Goal: Task Accomplishment & Management: Use online tool/utility

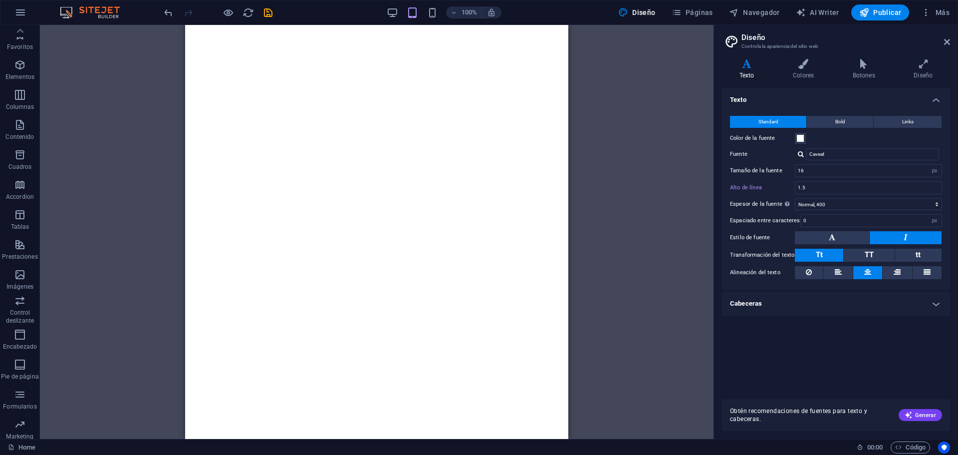
select select "px"
select select "400"
select select "px"
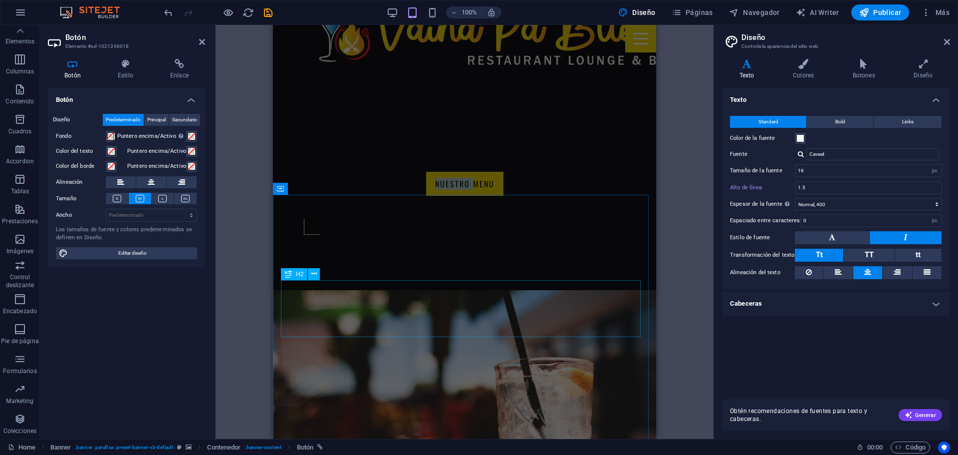
scroll to position [708, 0]
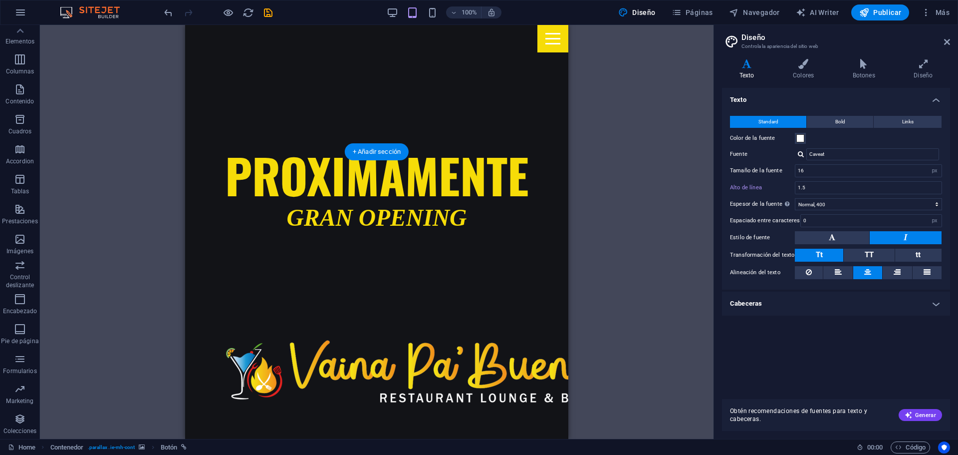
scroll to position [109, 0]
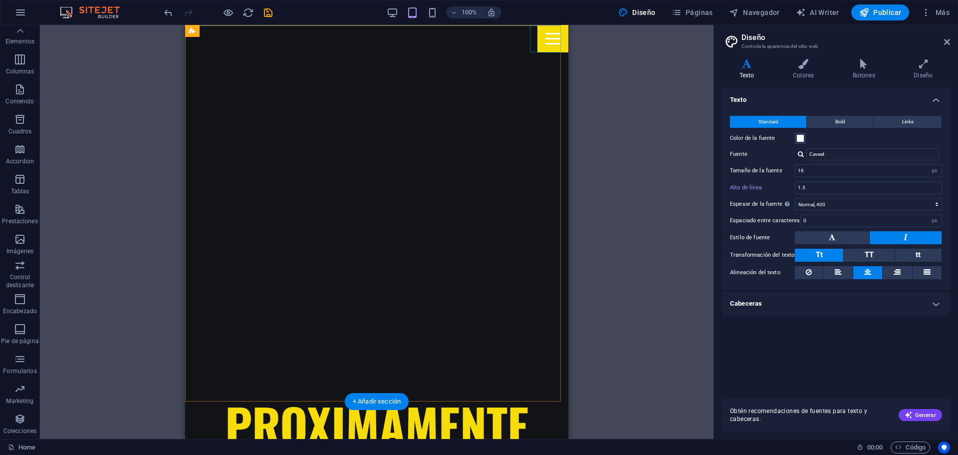
click at [549, 42] on div at bounding box center [553, 38] width 31 height 27
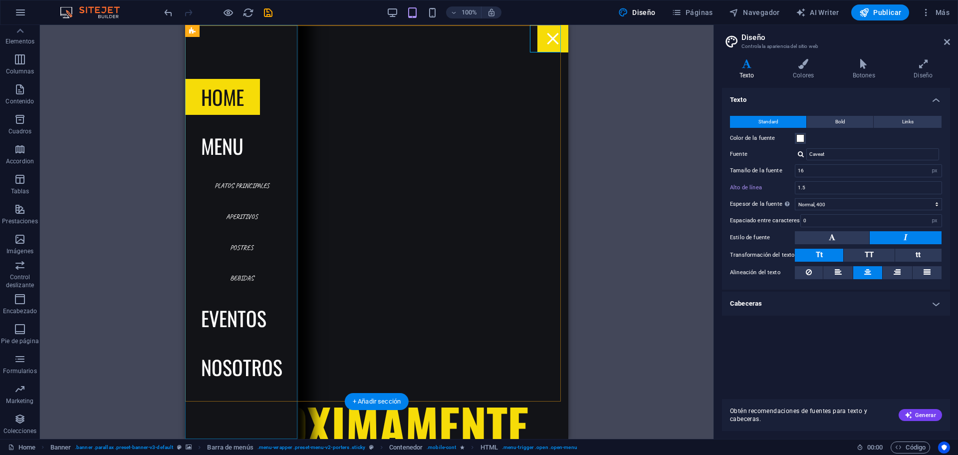
click at [242, 185] on nav "Home MENU platos principales APERITIVOS POSTRES BEBIDAS EVENTOS NOSOTROS" at bounding box center [241, 232] width 113 height 414
click at [227, 188] on nav "Home MENU platos principales APERITIVOS POSTRES BEBIDAS EVENTOS NOSOTROS" at bounding box center [241, 232] width 113 height 414
click at [548, 41] on div at bounding box center [553, 38] width 31 height 27
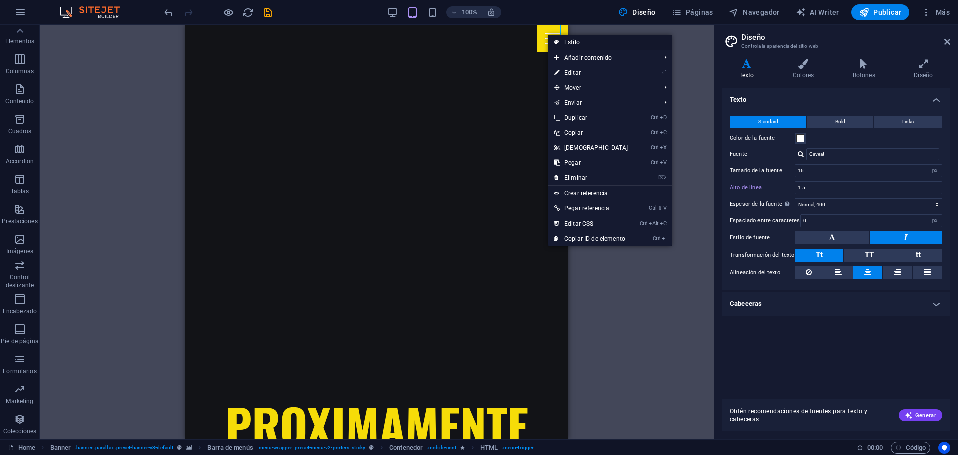
click at [574, 44] on link "Estilo" at bounding box center [610, 42] width 123 height 15
select select "rem"
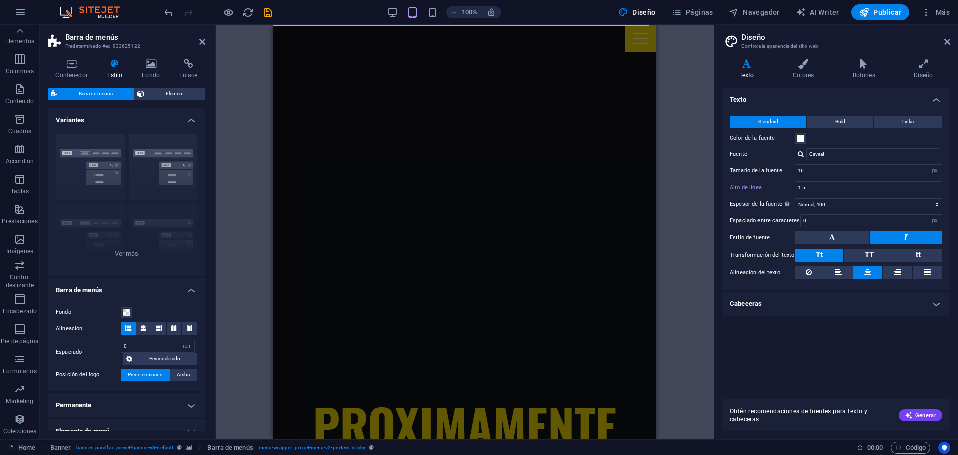
click at [676, 53] on div "H2 Banner Banner Contenedor Logo HTML Indicador de desplazamiento H3 Contenedor…" at bounding box center [465, 232] width 498 height 414
click at [200, 43] on icon at bounding box center [202, 42] width 6 height 8
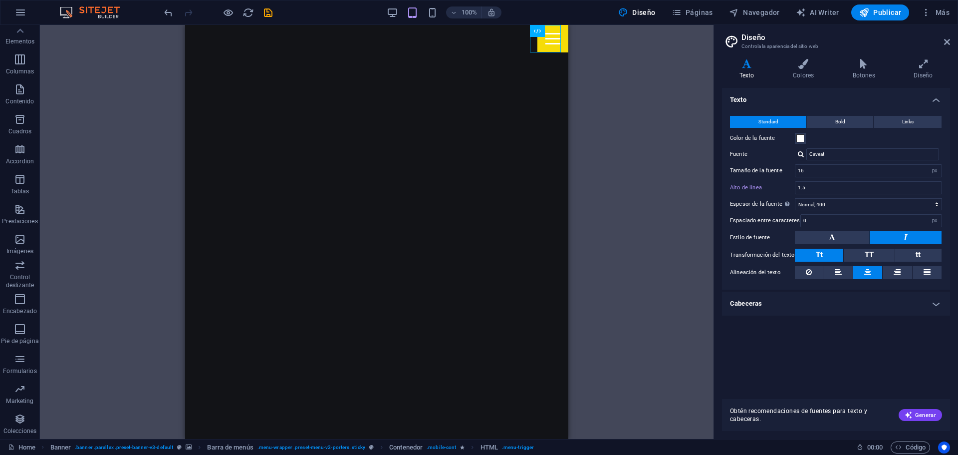
click at [683, 40] on div "H2 Banner Banner Contenedor Logo HTML Indicador de desplazamiento H3 Contenedor…" at bounding box center [377, 232] width 674 height 414
click at [681, 11] on icon "button" at bounding box center [677, 12] width 10 height 10
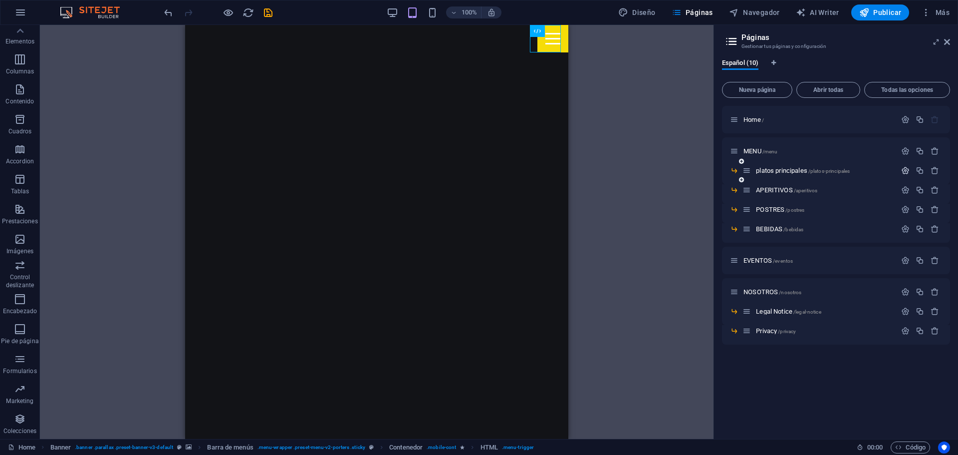
click at [906, 172] on icon "button" at bounding box center [906, 170] width 8 height 8
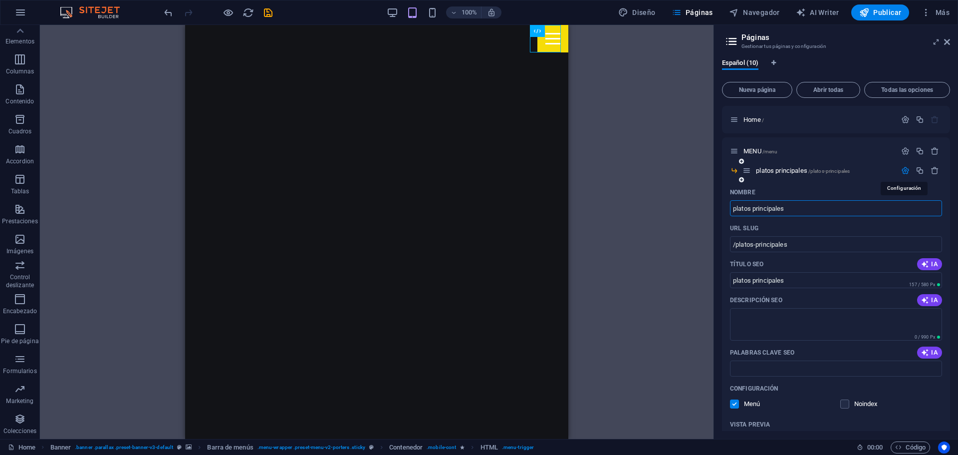
click at [906, 172] on icon "button" at bounding box center [906, 170] width 8 height 8
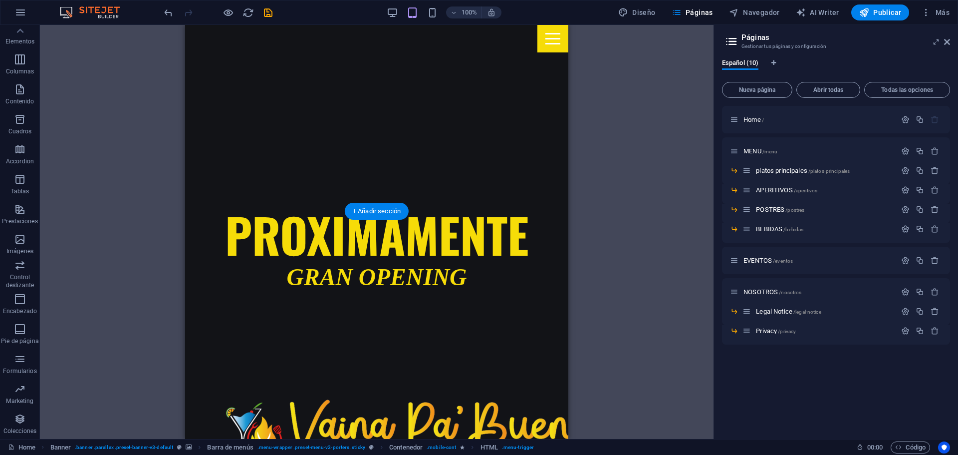
scroll to position [200, 0]
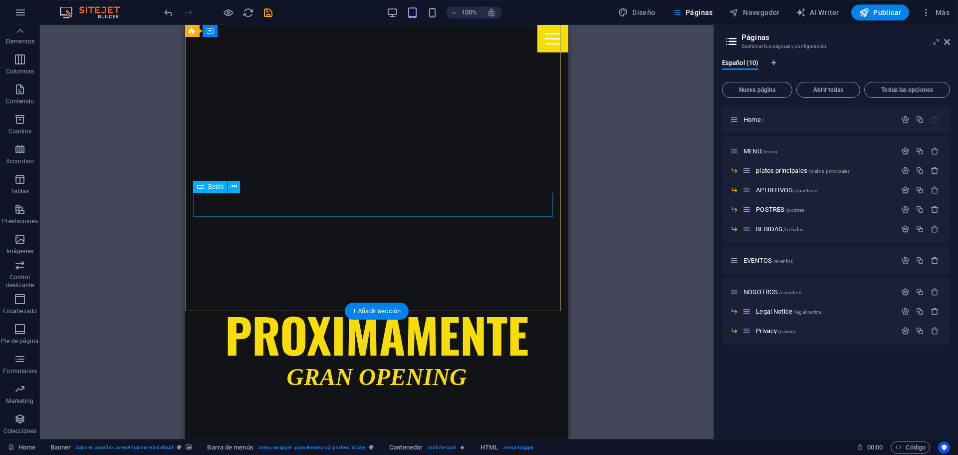
click at [235, 187] on icon at bounding box center [234, 186] width 5 height 10
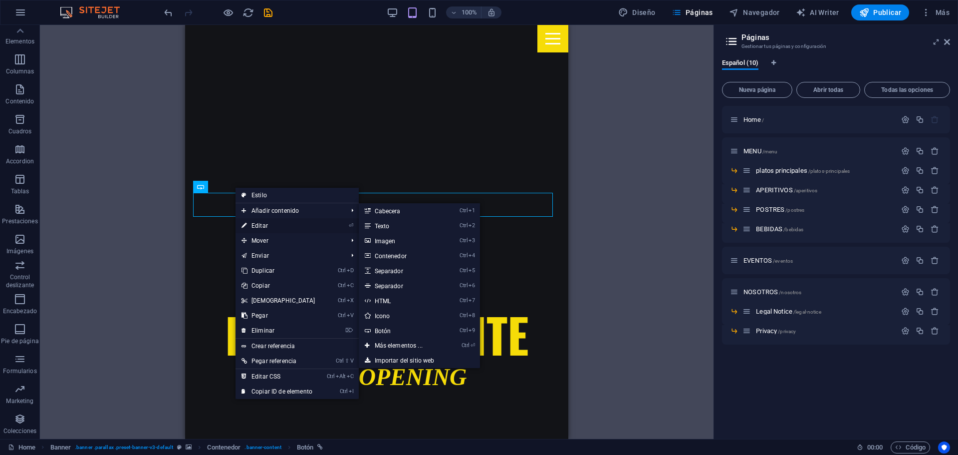
drag, startPoint x: 283, startPoint y: 223, endPoint x: 9, endPoint y: 198, distance: 274.7
click at [282, 223] on link "⏎ Editar" at bounding box center [279, 225] width 86 height 15
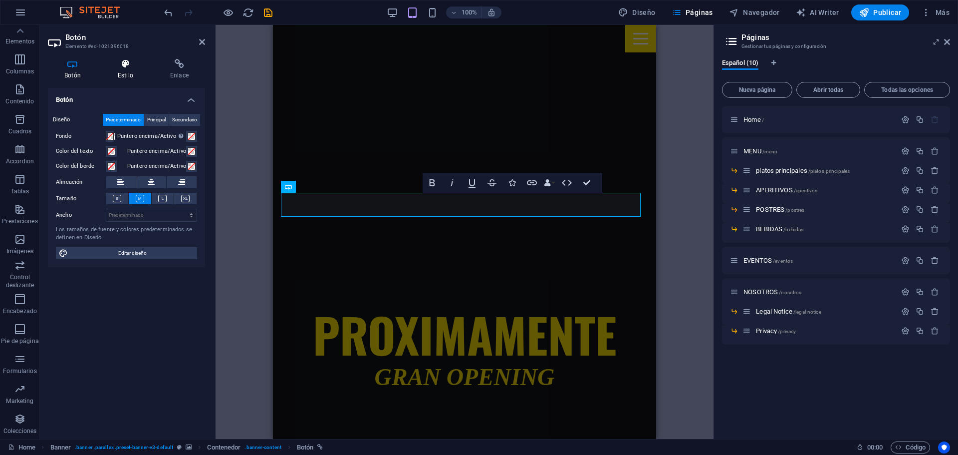
click at [134, 69] on h4 "Estilo" at bounding box center [127, 69] width 52 height 21
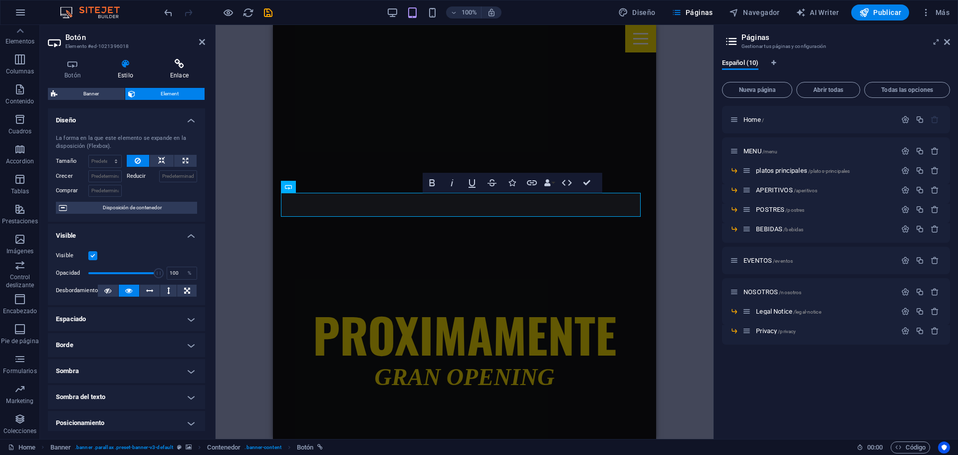
click at [178, 70] on h4 "Enlace" at bounding box center [179, 69] width 51 height 21
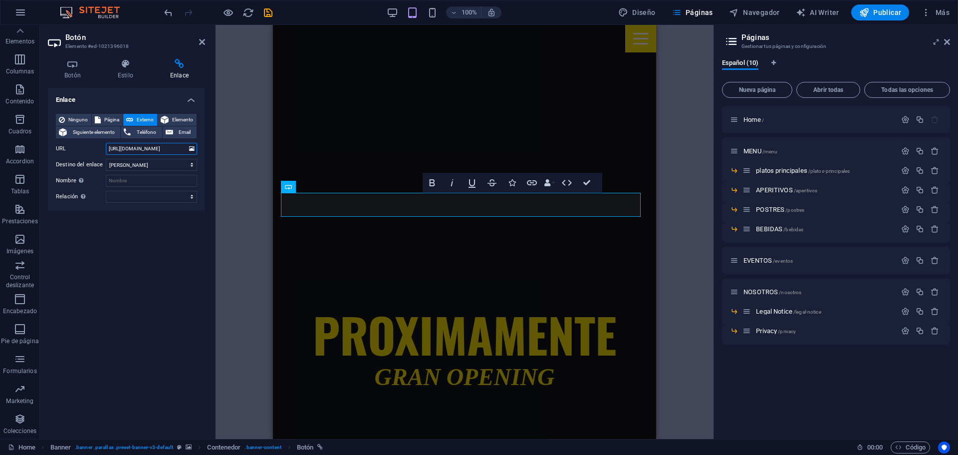
click at [172, 152] on input "[URL][DOMAIN_NAME]" at bounding box center [151, 149] width 91 height 12
click at [125, 165] on select "Nueva pestaña Misma pestaña Superposición" at bounding box center [151, 165] width 91 height 12
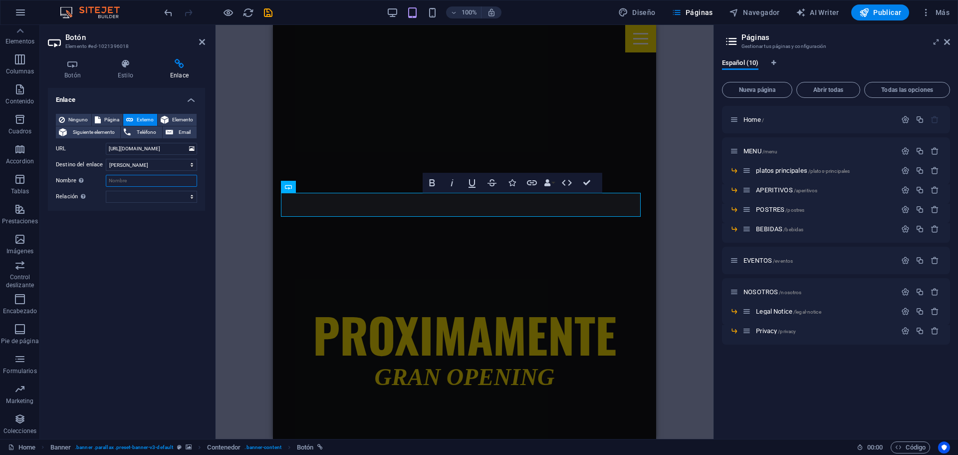
click at [127, 180] on input "Nombre Una descripción adicional del enlace no debería ser igual al texto del e…" at bounding box center [151, 181] width 91 height 12
click at [173, 118] on span "Elemento" at bounding box center [183, 120] width 22 height 12
click at [134, 117] on button "Externo" at bounding box center [140, 120] width 34 height 12
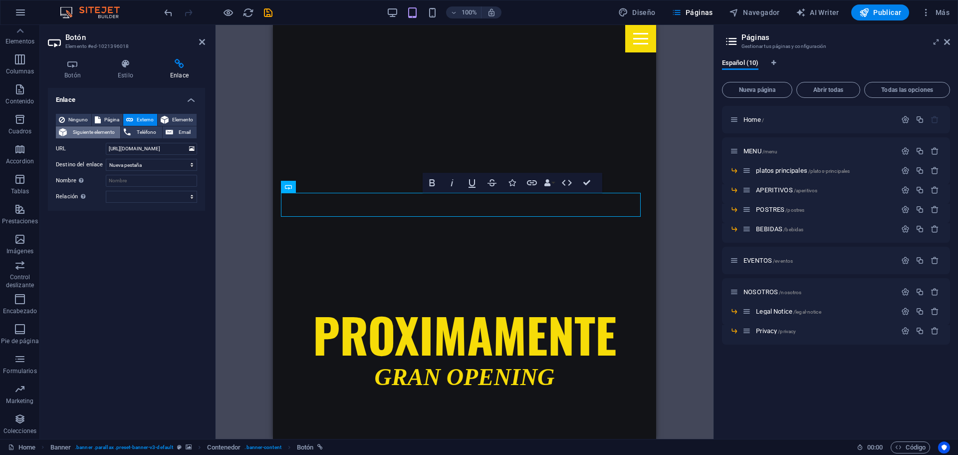
click at [92, 134] on span "Siguiente elemento" at bounding box center [93, 132] width 47 height 12
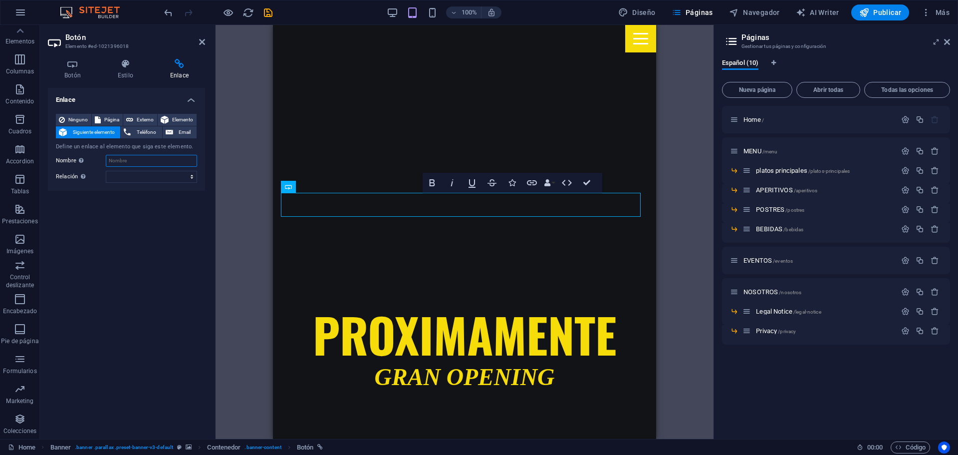
click at [120, 157] on input "Nombre Una descripción adicional del enlace no debería ser igual al texto del e…" at bounding box center [151, 161] width 91 height 12
click at [138, 114] on span "Externo" at bounding box center [145, 120] width 18 height 12
select select "blank"
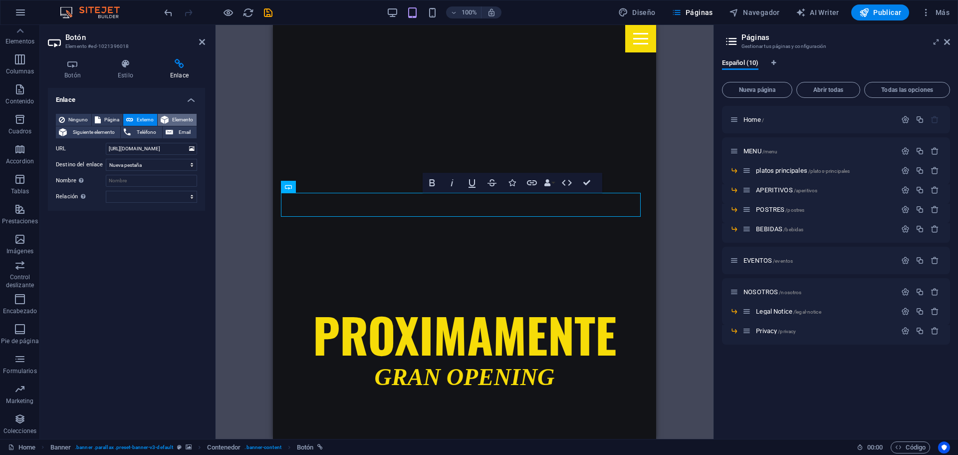
click at [169, 117] on button "Elemento" at bounding box center [177, 120] width 39 height 12
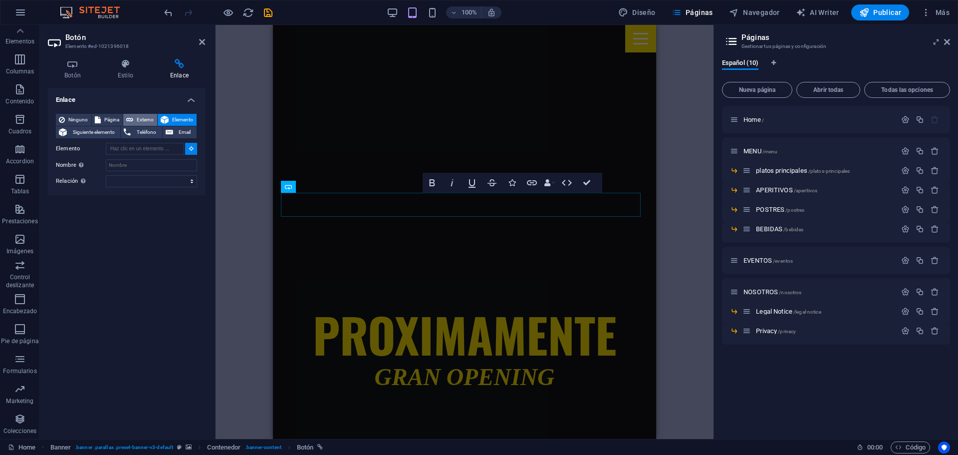
click at [147, 118] on span "Externo" at bounding box center [145, 120] width 18 height 12
select select "blank"
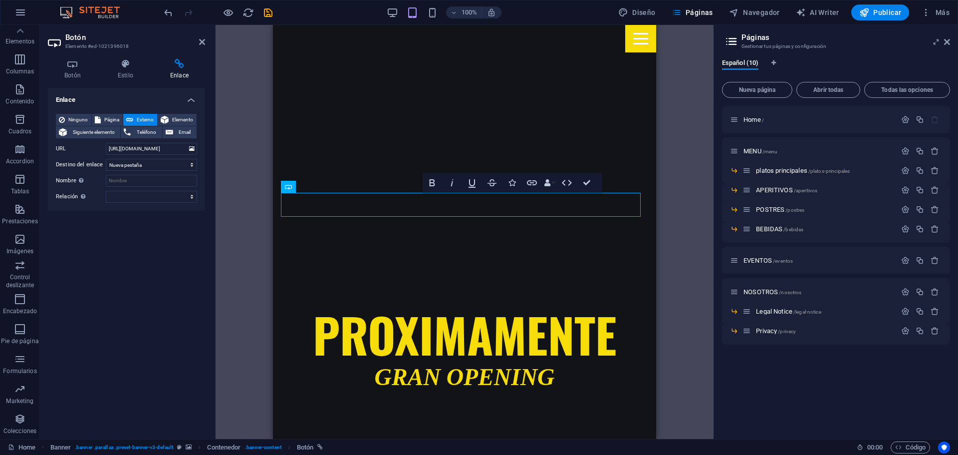
click at [223, 276] on div "H2 Banner Banner Contenedor Banner Logo HTML Indicador de desplazamiento H3 Con…" at bounding box center [465, 232] width 498 height 414
